Goal: Task Accomplishment & Management: Use online tool/utility

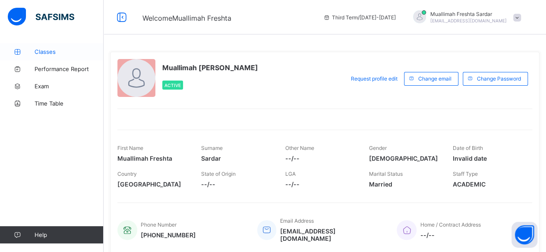
click at [45, 54] on span "Classes" at bounding box center [69, 51] width 69 height 7
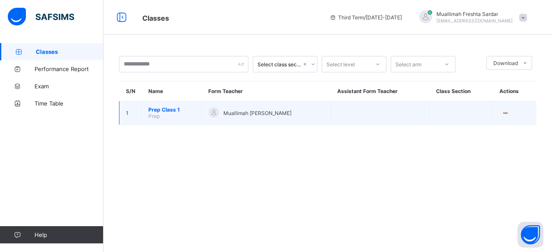
click at [164, 110] on span "Prep Class 1" at bounding box center [171, 110] width 47 height 6
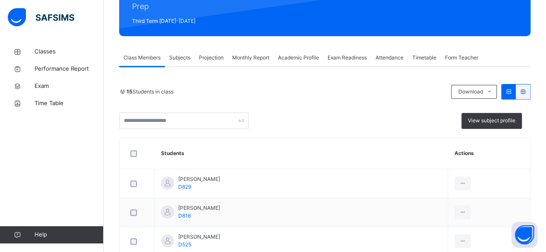
scroll to position [104, 0]
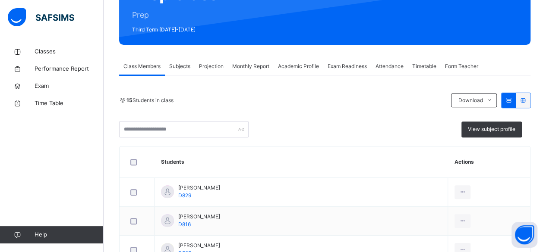
click at [217, 66] on span "Projection" at bounding box center [211, 67] width 25 height 8
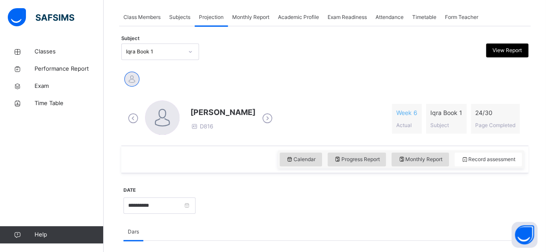
scroll to position [161, 0]
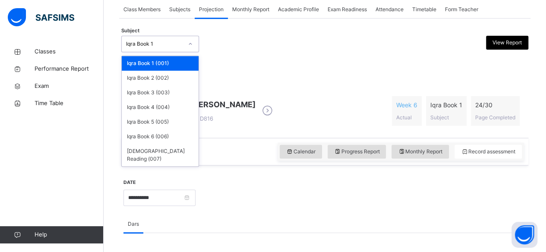
click at [294, 80] on div "[PERSON_NAME]" at bounding box center [324, 72] width 403 height 19
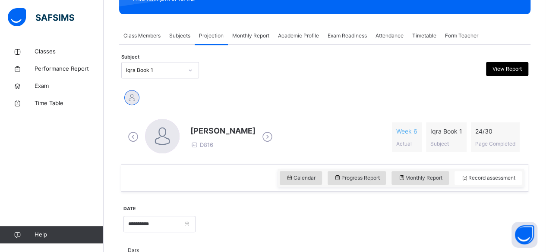
scroll to position [134, 0]
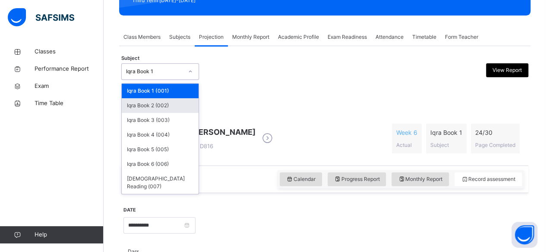
click at [183, 111] on div "Iqra Book 2 (002)" at bounding box center [160, 105] width 77 height 15
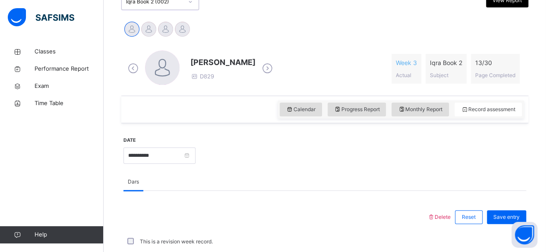
scroll to position [198, 0]
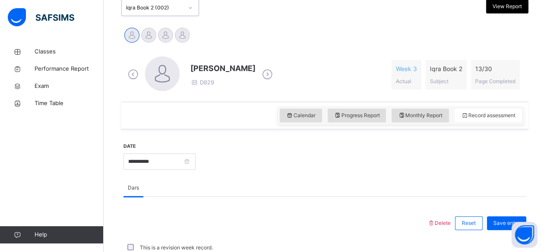
click at [273, 75] on icon at bounding box center [267, 74] width 15 height 13
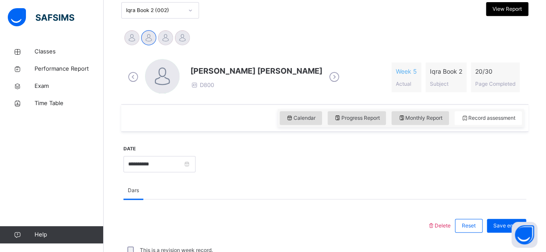
scroll to position [193, 0]
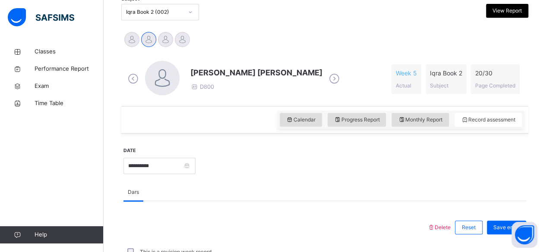
click at [327, 80] on icon at bounding box center [334, 79] width 15 height 13
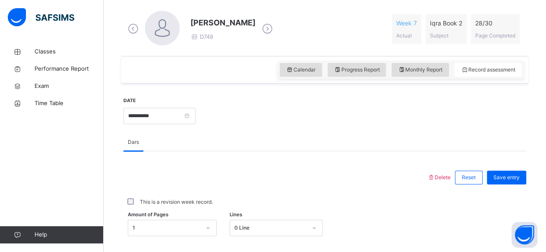
click at [266, 29] on icon at bounding box center [267, 28] width 15 height 13
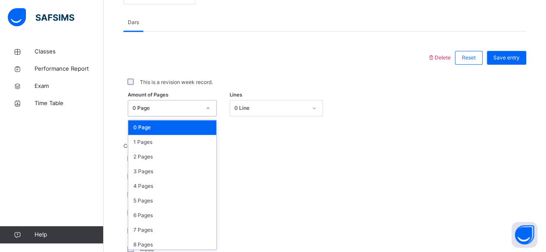
scroll to position [363, 0]
click at [166, 158] on div "2 Pages" at bounding box center [172, 157] width 88 height 15
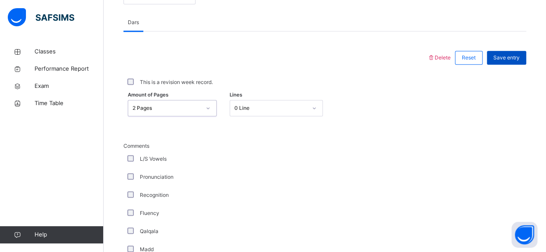
click at [517, 59] on span "Save entry" at bounding box center [506, 58] width 26 height 8
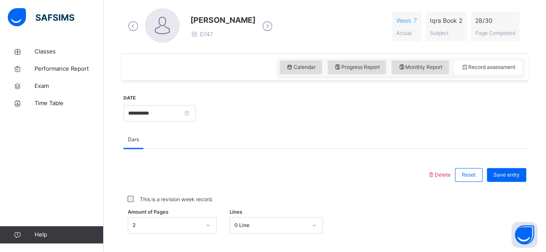
click at [261, 29] on icon at bounding box center [267, 26] width 15 height 13
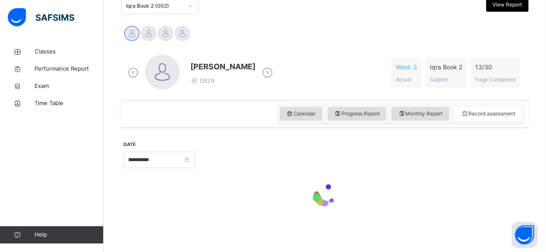
scroll to position [246, 0]
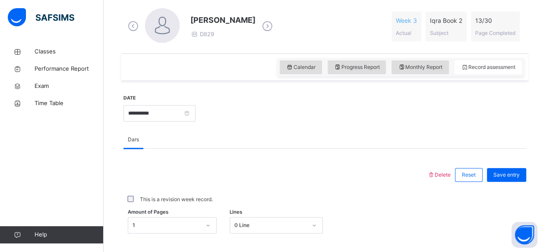
click at [275, 28] on icon at bounding box center [267, 26] width 15 height 13
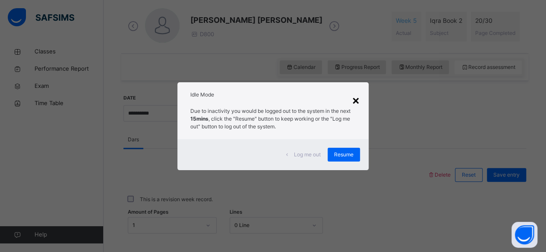
click at [360, 96] on div "×" at bounding box center [356, 100] width 8 height 18
